Goal: Navigation & Orientation: Find specific page/section

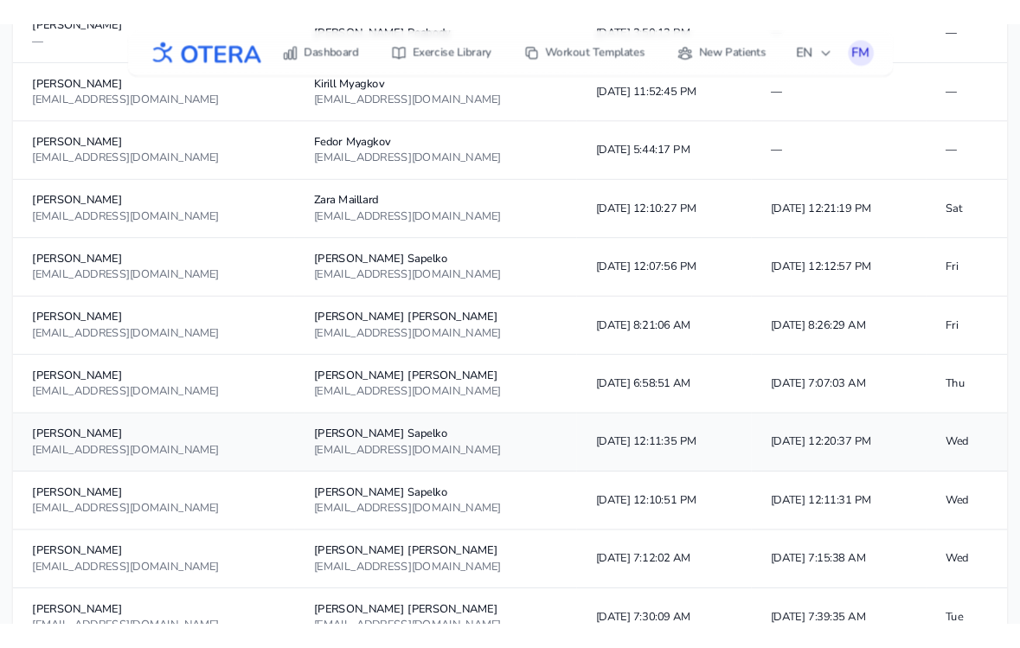
scroll to position [814, 0]
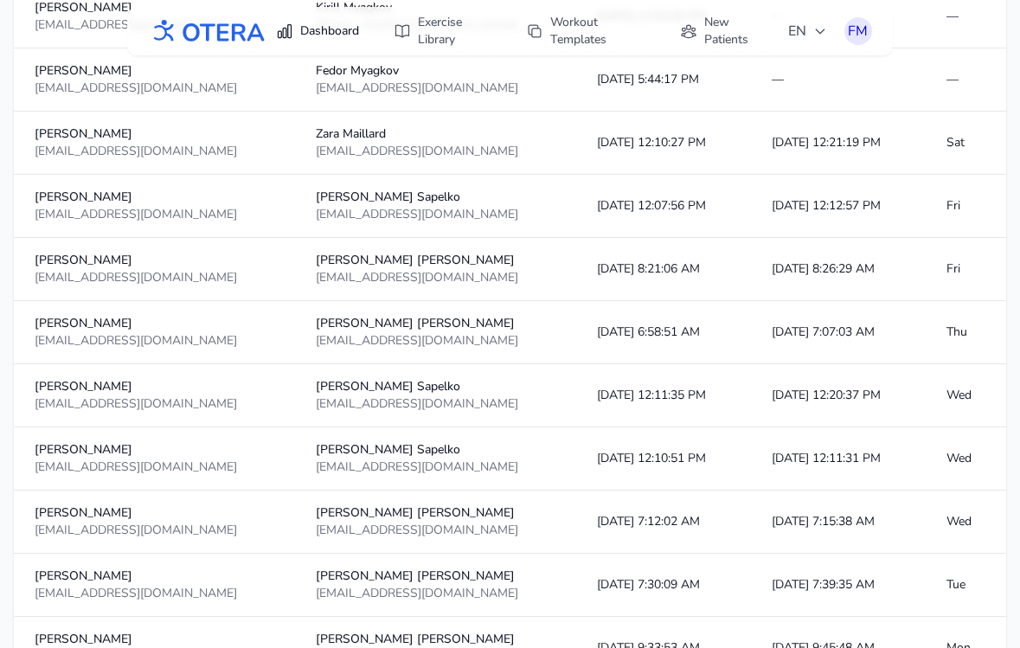
click at [312, 35] on link "Dashboard" at bounding box center [318, 31] width 104 height 31
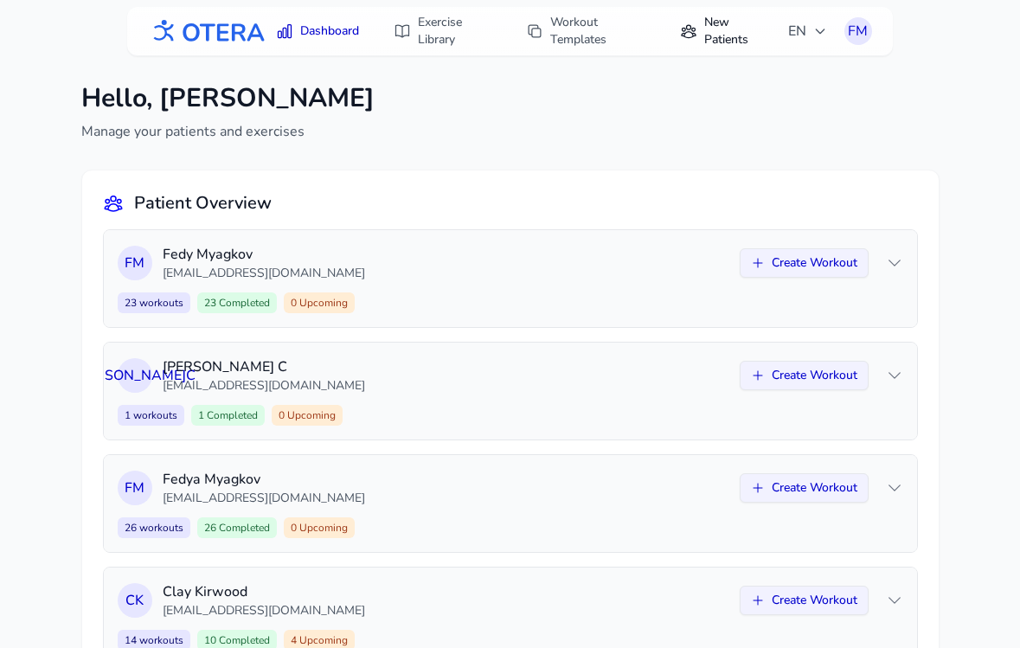
click at [711, 36] on link "New Patients" at bounding box center [724, 31] width 108 height 48
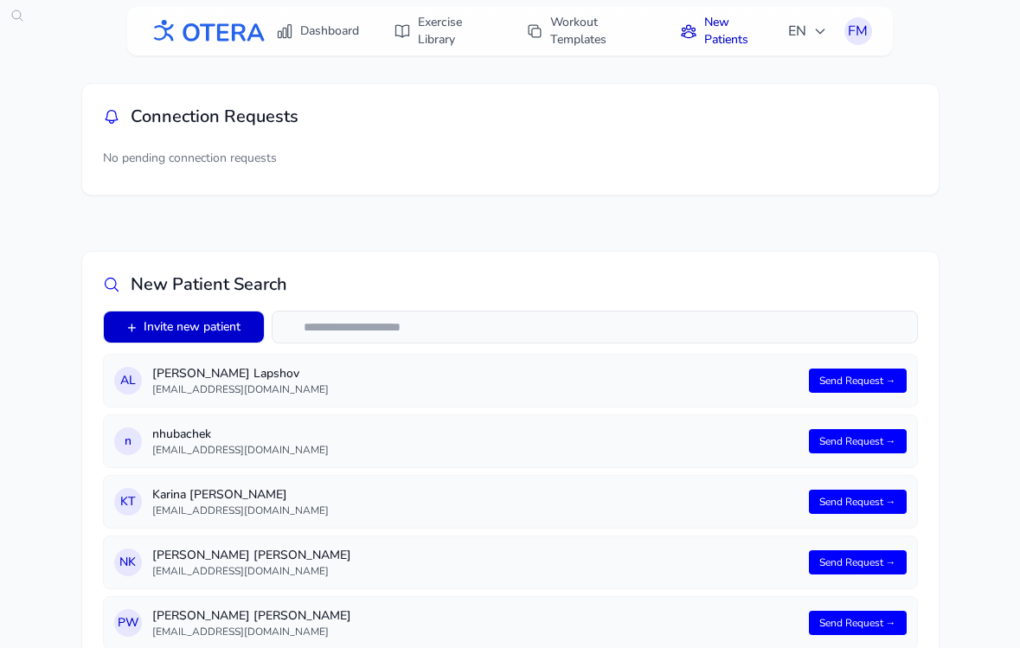
click at [195, 324] on button "+ Invite new patient" at bounding box center [184, 327] width 160 height 31
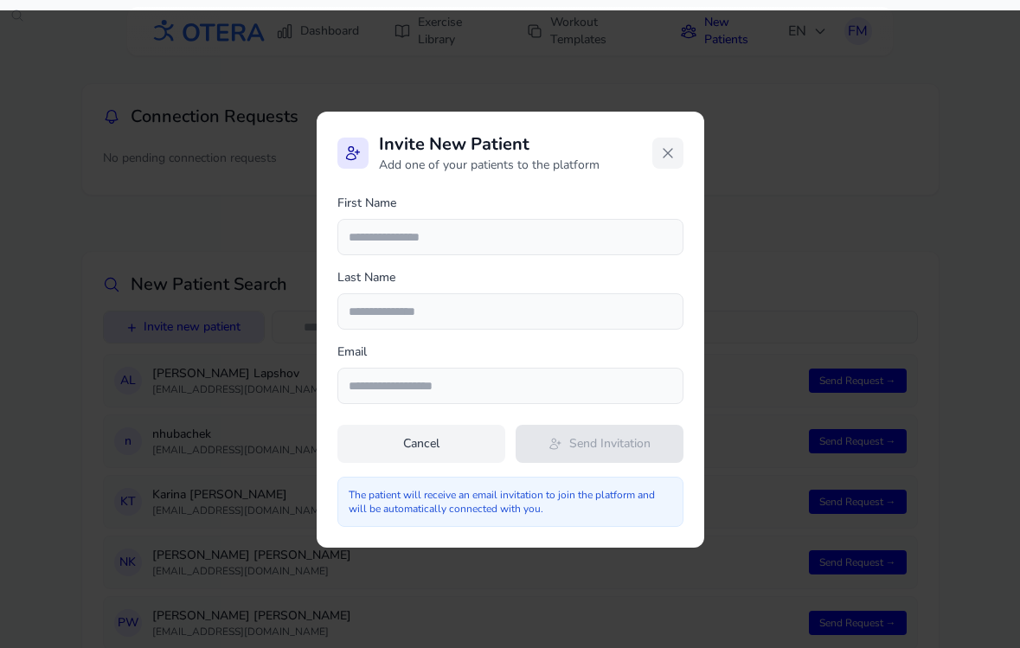
click at [659, 151] on icon at bounding box center [667, 153] width 17 height 17
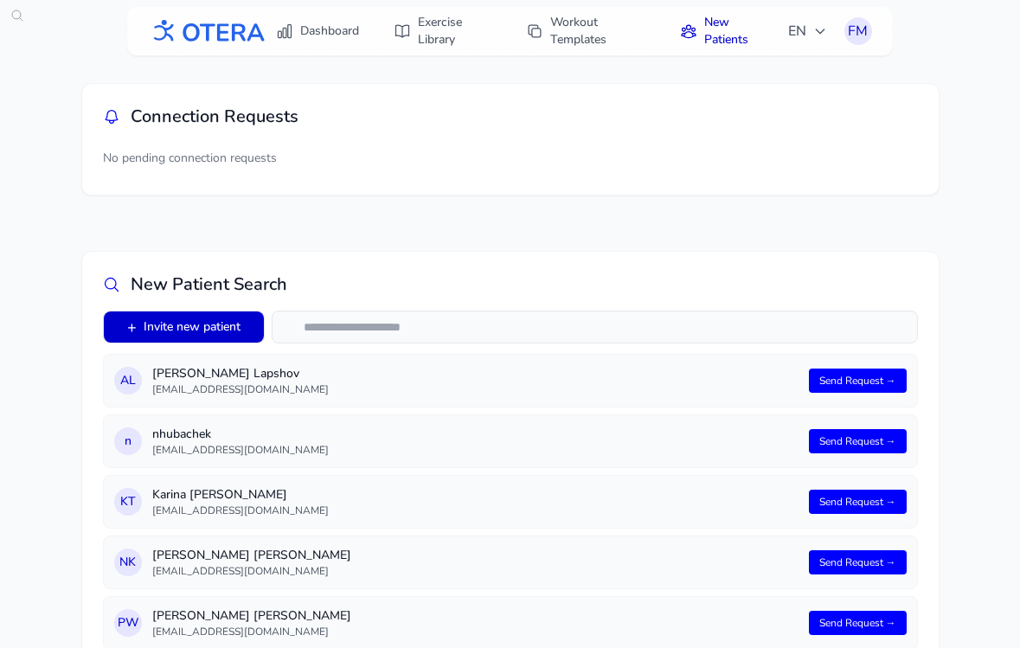
click at [197, 331] on button "+ Invite new patient" at bounding box center [184, 327] width 160 height 31
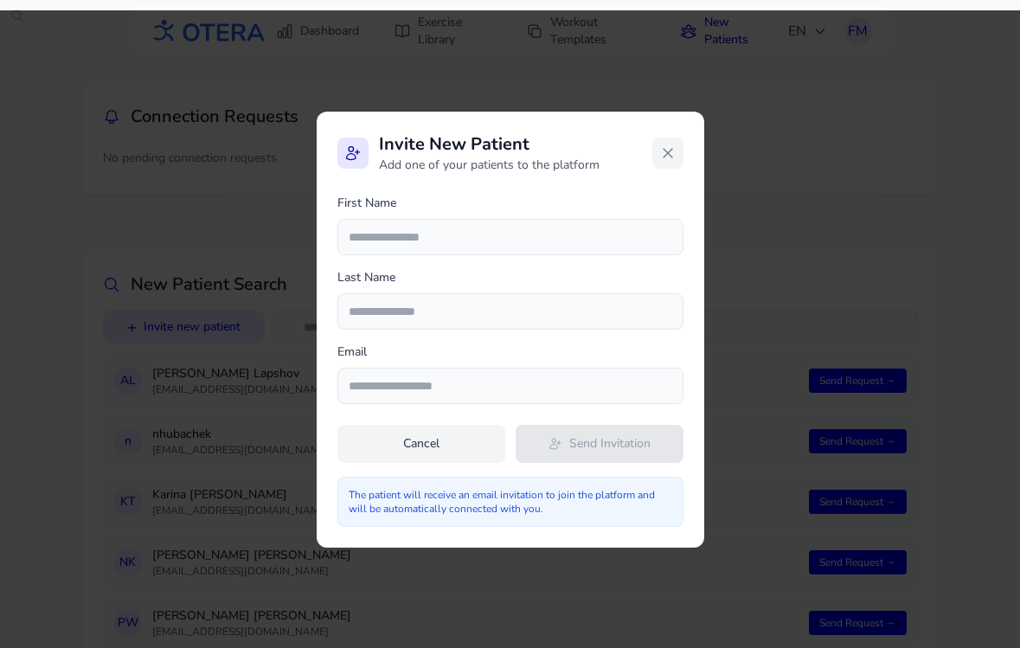
click at [668, 151] on icon at bounding box center [668, 153] width 9 height 9
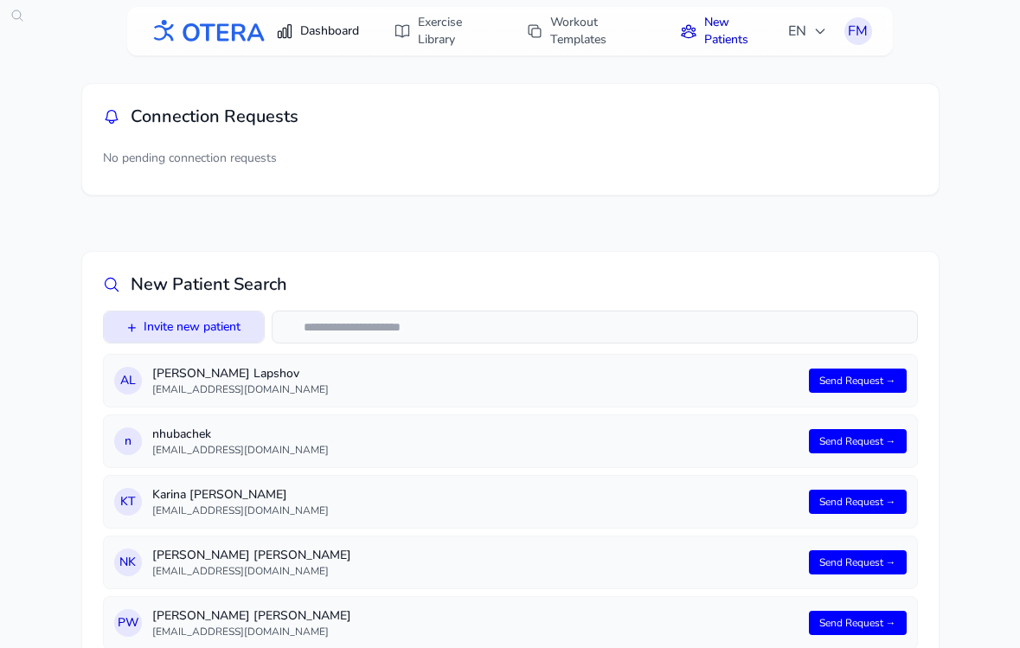
click at [335, 27] on link "Dashboard" at bounding box center [318, 31] width 104 height 31
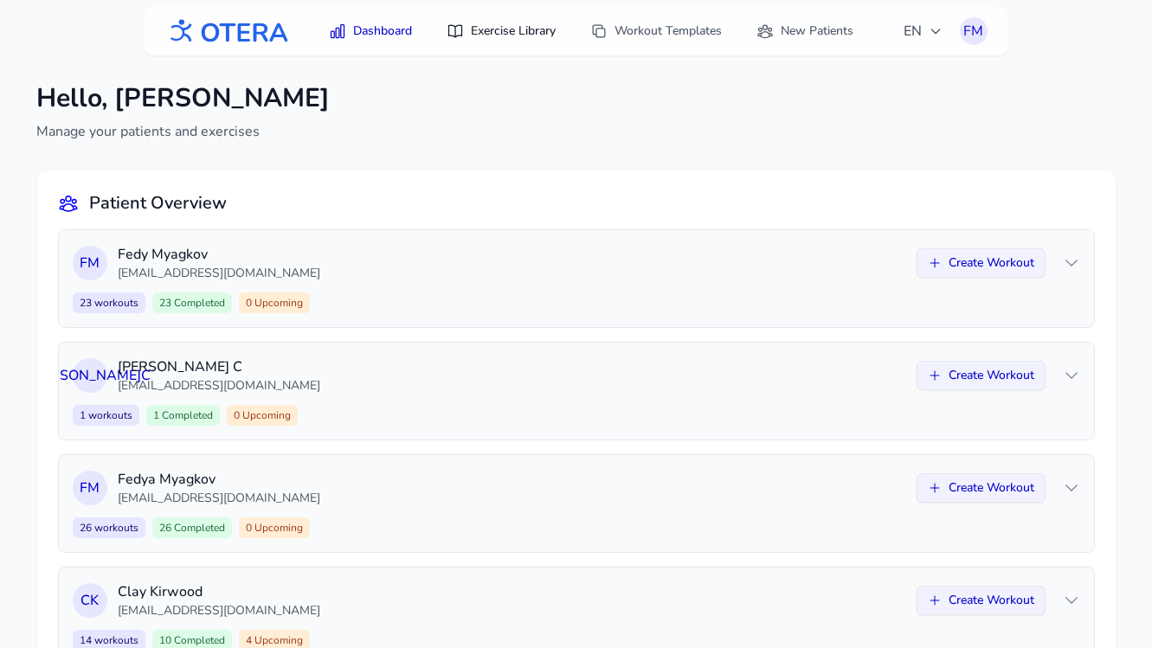
click at [484, 29] on link "Exercise Library" at bounding box center [501, 31] width 130 height 31
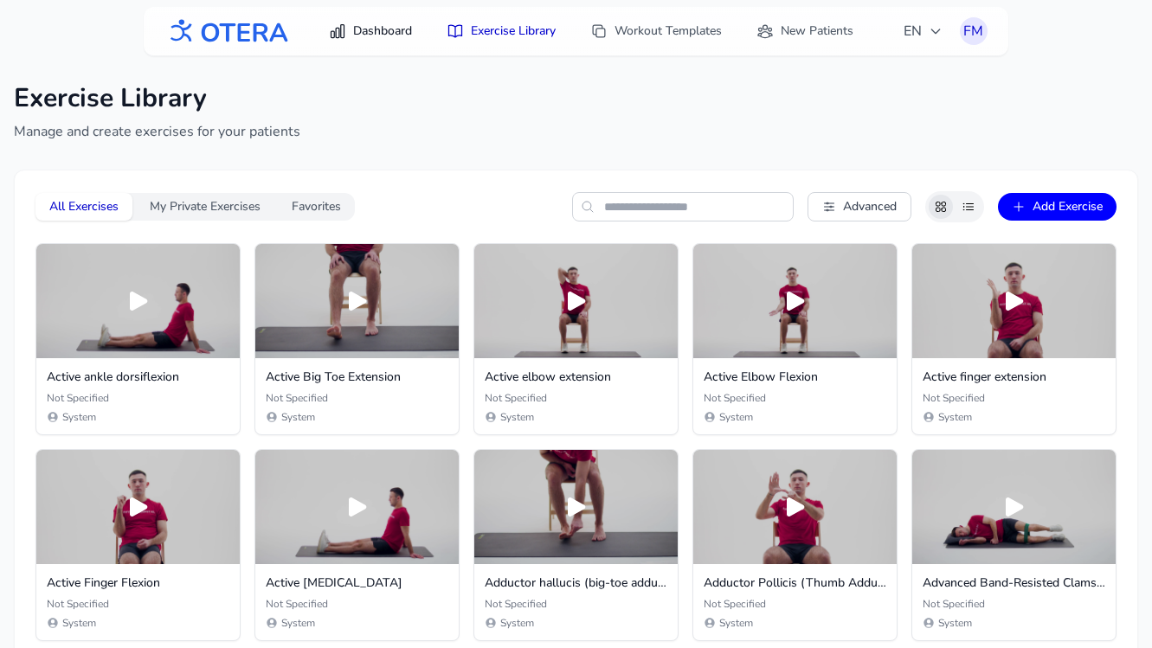
click at [351, 35] on link "Dashboard" at bounding box center [370, 31] width 104 height 31
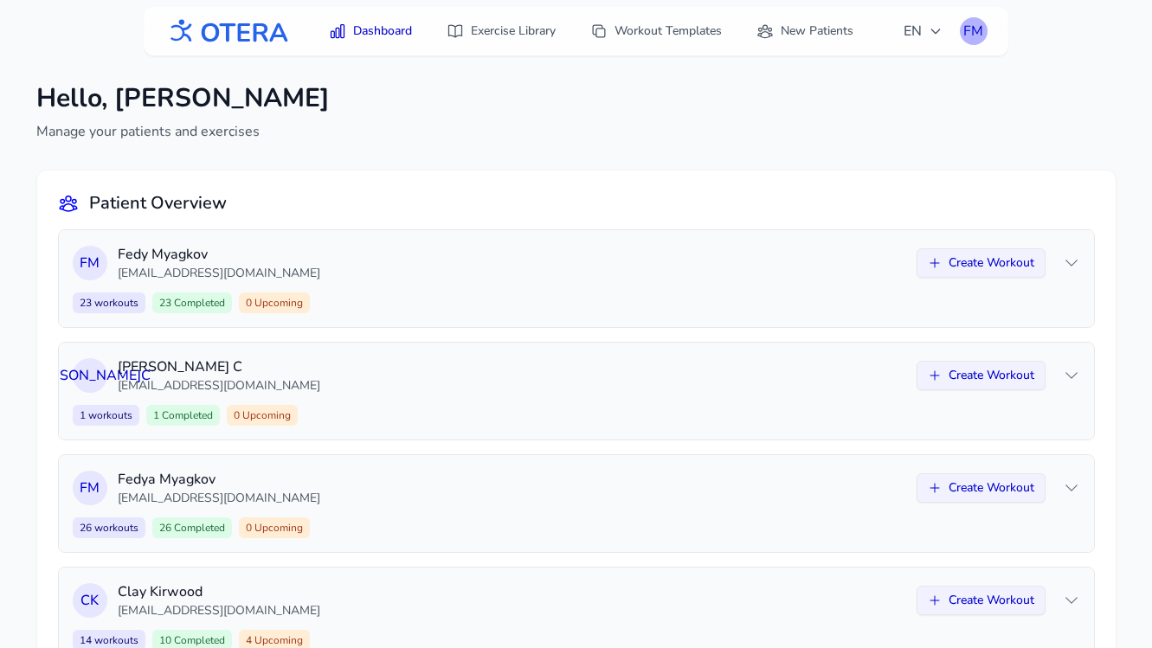
click at [974, 32] on div "FM" at bounding box center [974, 31] width 28 height 28
click at [973, 29] on div "FM" at bounding box center [974, 31] width 28 height 28
click at [972, 35] on div "FM" at bounding box center [974, 31] width 28 height 28
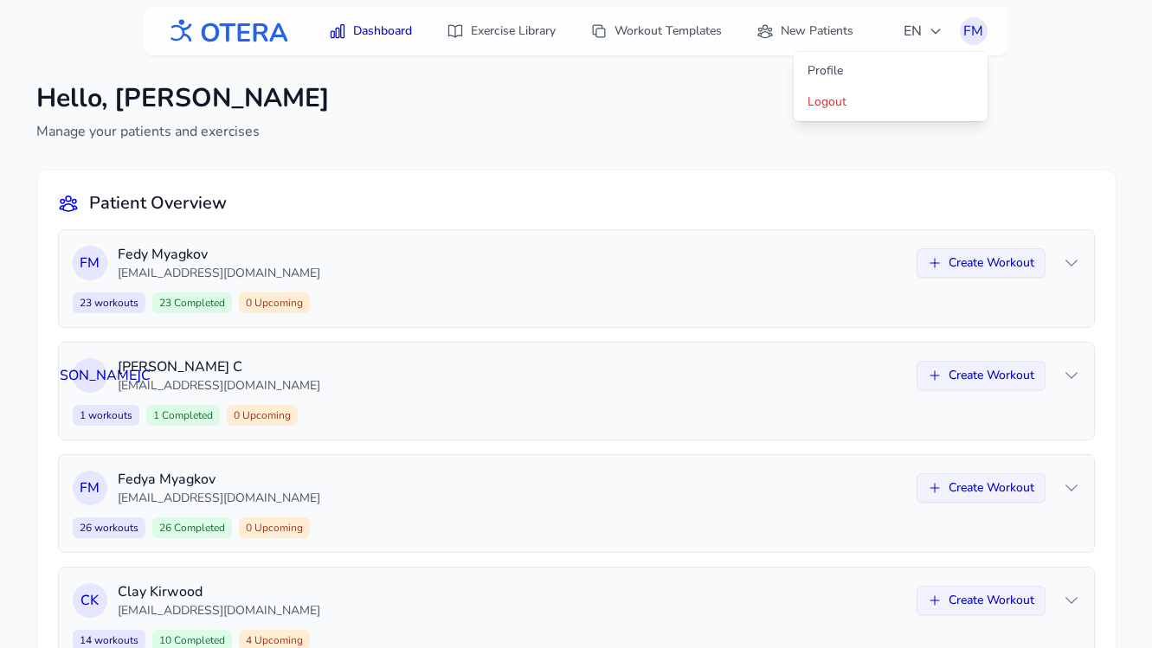
click at [690, 111] on div "Dashboard Exercise Library Workout Templates New Patients EN FM Profile Logout …" at bounding box center [576, 526] width 1152 height 1052
click at [367, 29] on link "Dashboard" at bounding box center [370, 31] width 104 height 31
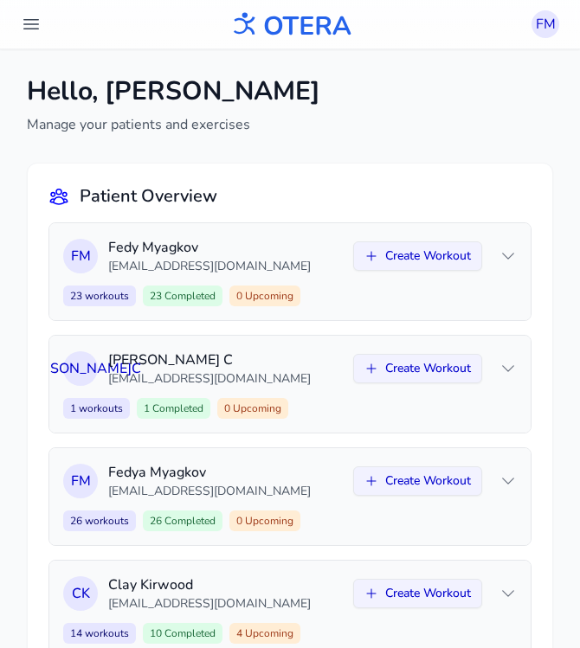
click at [19, 22] on button "header.menu.open" at bounding box center [31, 24] width 35 height 35
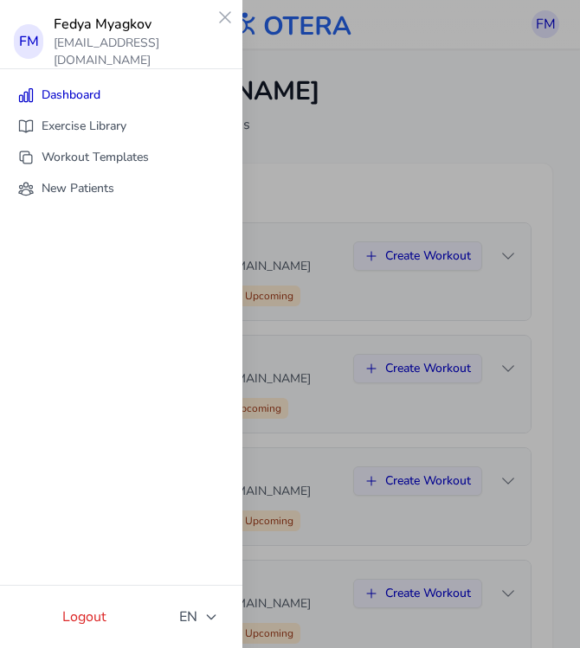
click at [38, 32] on div "FM" at bounding box center [28, 41] width 29 height 35
